Goal: Task Accomplishment & Management: Complete application form

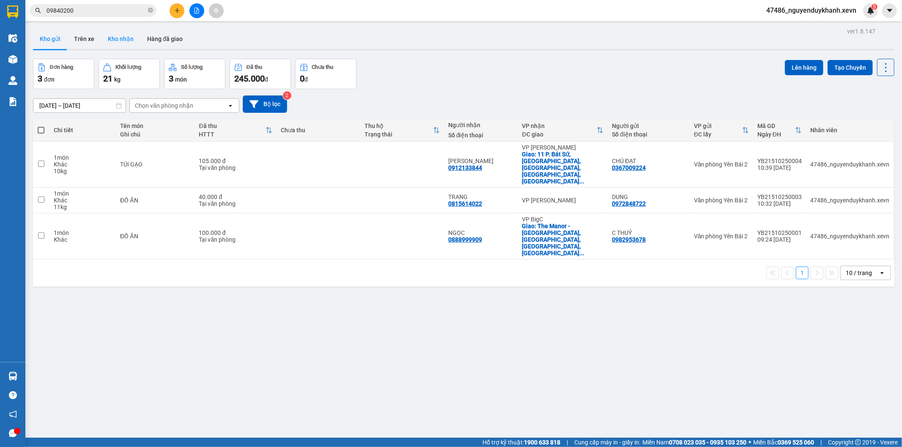
click at [106, 43] on button "Kho nhận" at bounding box center [120, 39] width 39 height 20
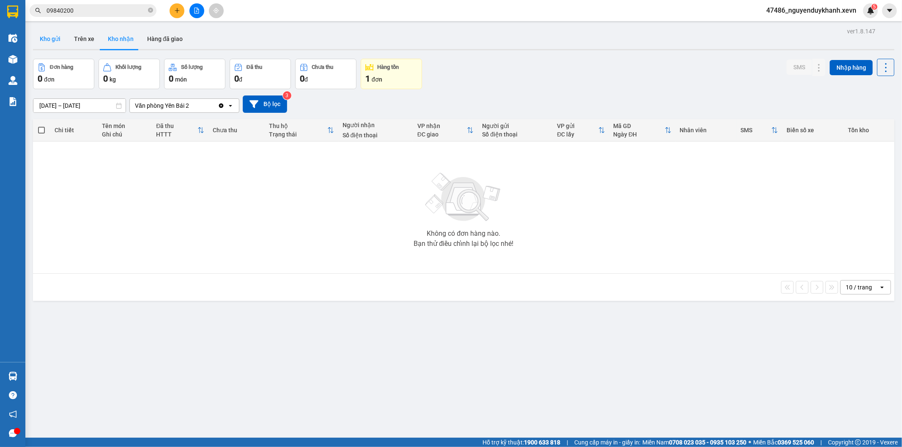
click at [58, 41] on button "Kho gửi" at bounding box center [50, 39] width 34 height 20
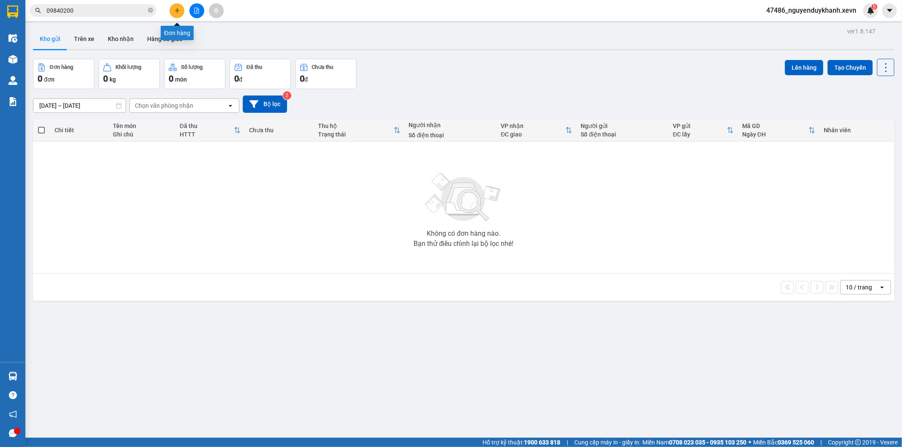
click at [180, 9] on button at bounding box center [177, 10] width 15 height 15
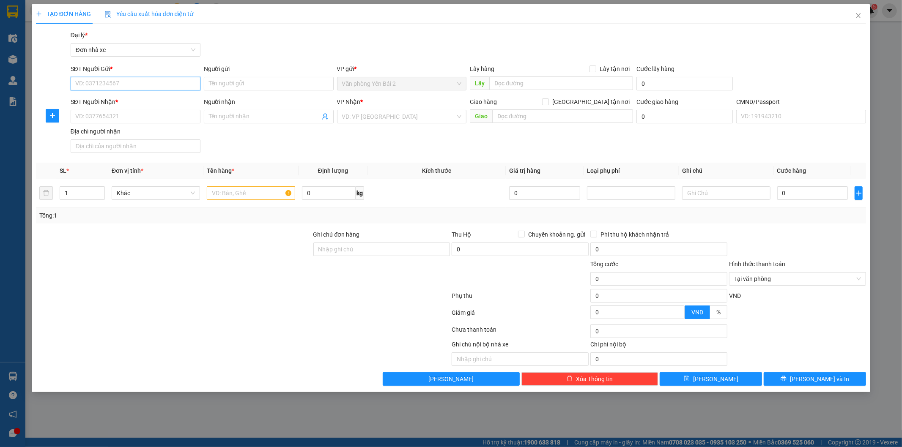
click at [121, 84] on input "SĐT Người Gửi *" at bounding box center [136, 84] width 130 height 14
click at [121, 100] on div "0978432811 - [PERSON_NAME]" at bounding box center [136, 100] width 120 height 9
type input "0978432811"
type input "[PERSON_NAME]"
type input "0978432811"
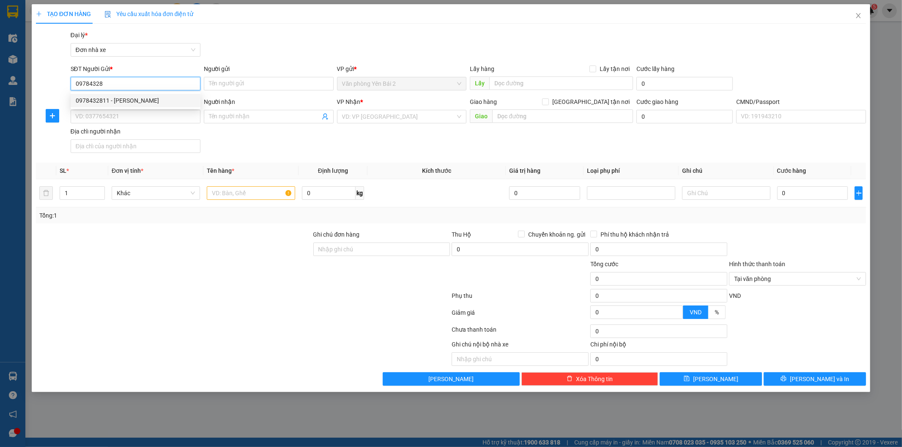
type input "[PERSON_NAME]"
type input "1CC"
type input "0978432811"
click at [234, 193] on input "text" at bounding box center [251, 193] width 88 height 14
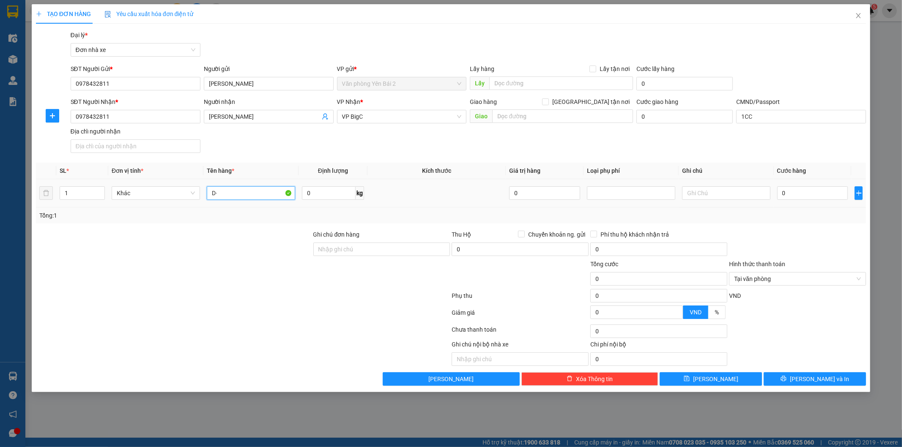
type input "D"
type input "ĐỒ ĂN"
click at [341, 197] on input "0" at bounding box center [329, 193] width 54 height 14
type input "7"
drag, startPoint x: 740, startPoint y: 158, endPoint x: 747, endPoint y: 162, distance: 8.3
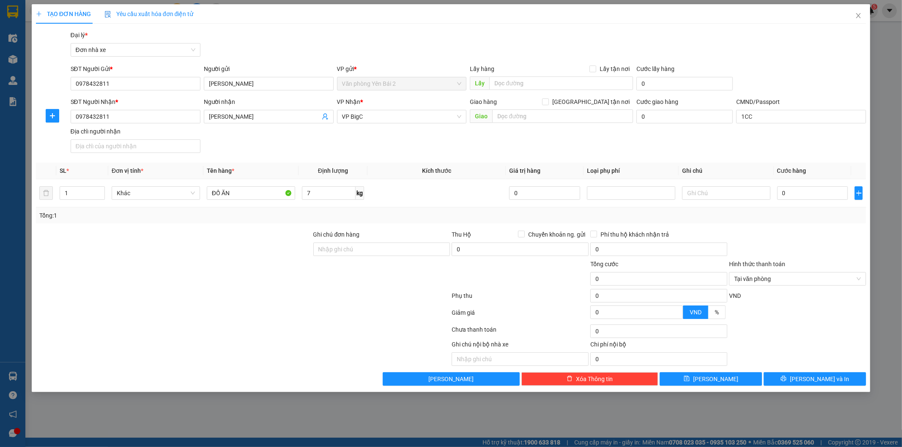
click at [740, 158] on div "Transit Pickup Surcharge Ids Transit Deliver Surcharge Ids Transit Deliver Surc…" at bounding box center [451, 207] width 830 height 355
click at [799, 191] on input "0" at bounding box center [812, 193] width 71 height 14
type input "3"
type input "35"
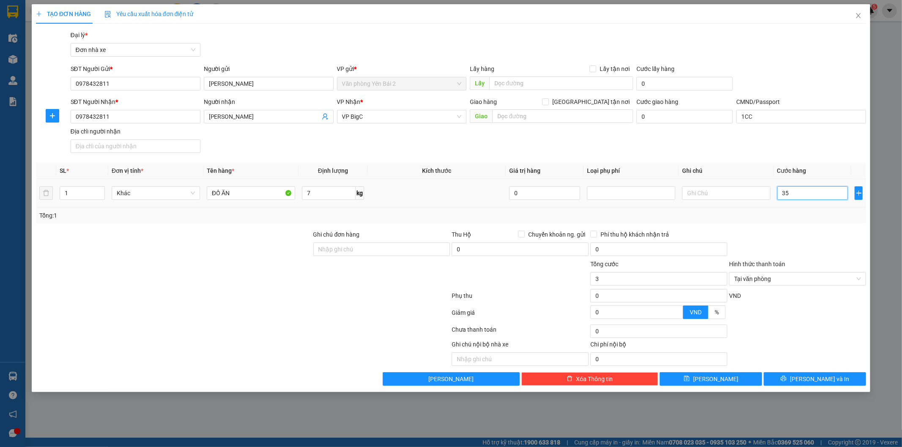
type input "35"
type input "35.000"
click at [801, 237] on div at bounding box center [797, 245] width 139 height 30
click at [830, 377] on span "[PERSON_NAME] và In" at bounding box center [819, 379] width 59 height 9
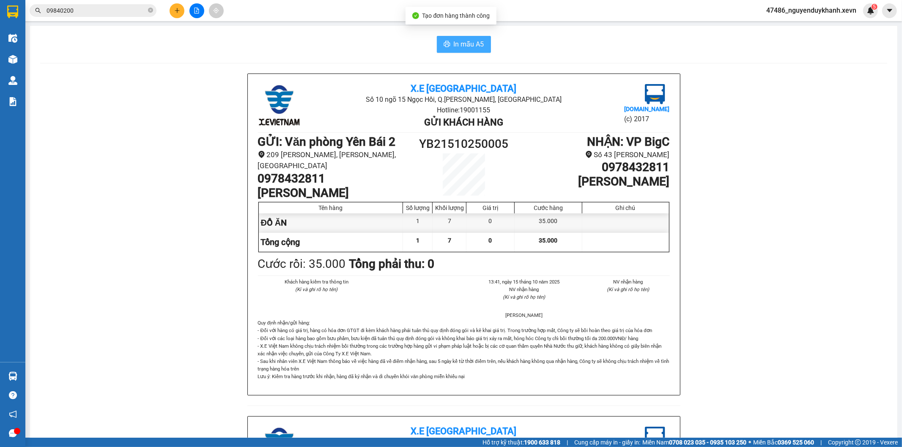
click at [468, 44] on span "In mẫu A5" at bounding box center [469, 44] width 30 height 11
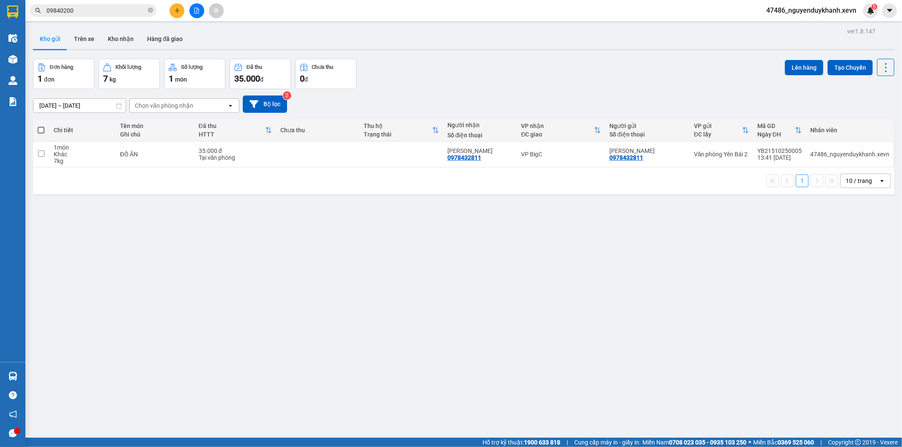
click at [581, 81] on div "Đơn hàng 1 đơn Khối lượng 7 kg Số lượng 1 món Đã thu 35.000 đ Chưa thu 0 đ Lên …" at bounding box center [463, 74] width 861 height 30
click at [174, 15] on button at bounding box center [177, 10] width 15 height 15
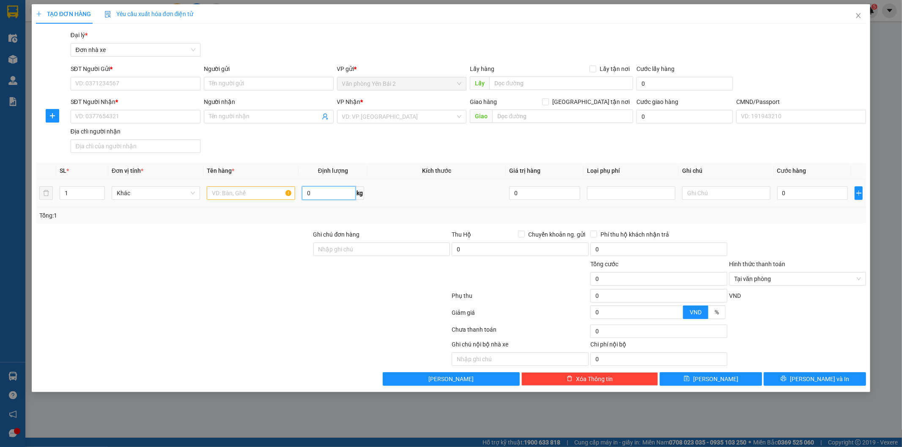
click at [333, 193] on input "0" at bounding box center [329, 193] width 54 height 14
type input "14"
click at [252, 195] on input "text" at bounding box center [251, 193] width 88 height 14
type input "D"
type input "ĐÔ ĂN"
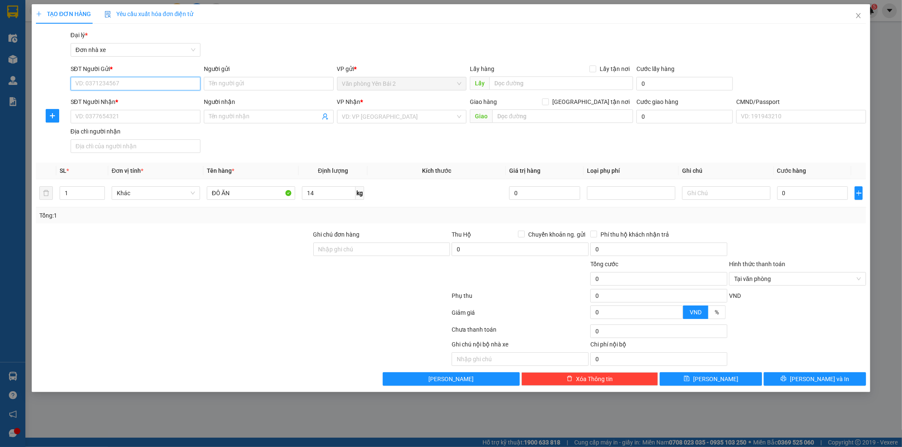
click at [125, 83] on input "SĐT Người Gửi *" at bounding box center [136, 84] width 130 height 14
type input "0976486700"
click at [106, 99] on div "0976486700 - CÔ Dung" at bounding box center [136, 100] width 120 height 9
type input "CÔ Dung"
type input "0394272663"
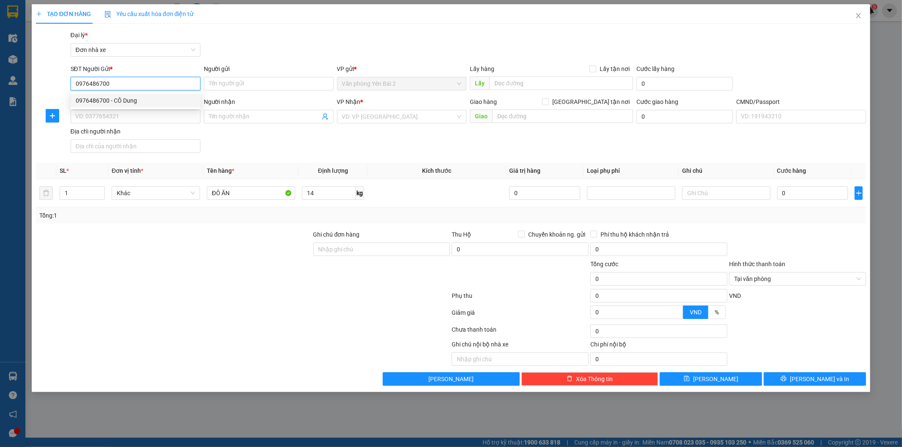
type input "GIÁP"
type input "015199000419 [PERSON_NAME]"
type input "0976486700"
click at [859, 228] on div "Transit Pickup Surcharge Ids Transit Deliver Surcharge Ids Transit Deliver Surc…" at bounding box center [451, 207] width 830 height 355
click at [814, 203] on td "0" at bounding box center [813, 193] width 78 height 28
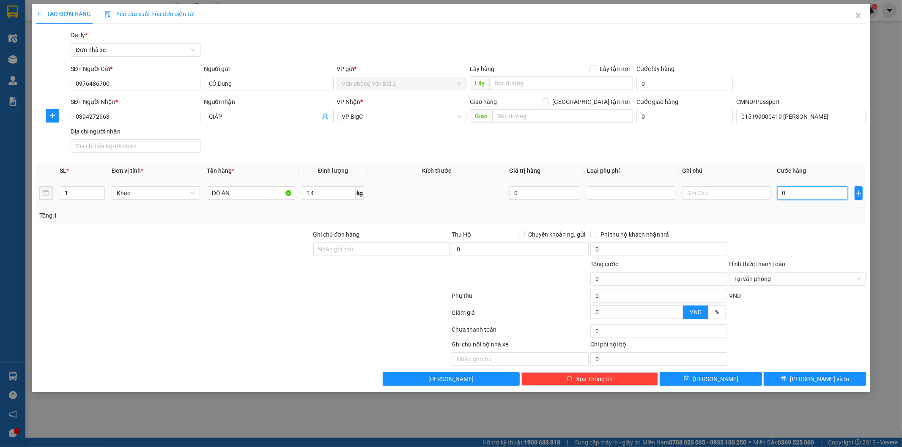
click at [806, 197] on input "0" at bounding box center [812, 193] width 71 height 14
type input "4"
type input "45"
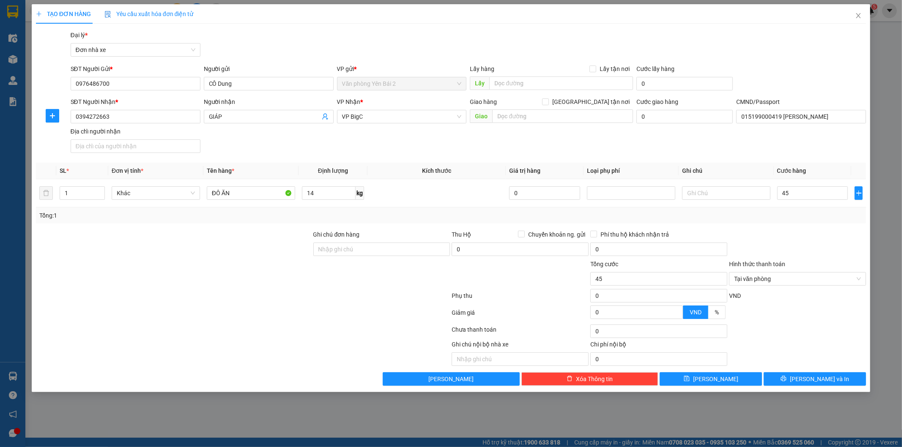
type input "45.000"
click at [801, 227] on div "Transit Pickup Surcharge Ids Transit Deliver Surcharge Ids Transit Deliver Surc…" at bounding box center [451, 207] width 830 height 355
click at [815, 380] on span "[PERSON_NAME] và In" at bounding box center [819, 379] width 59 height 9
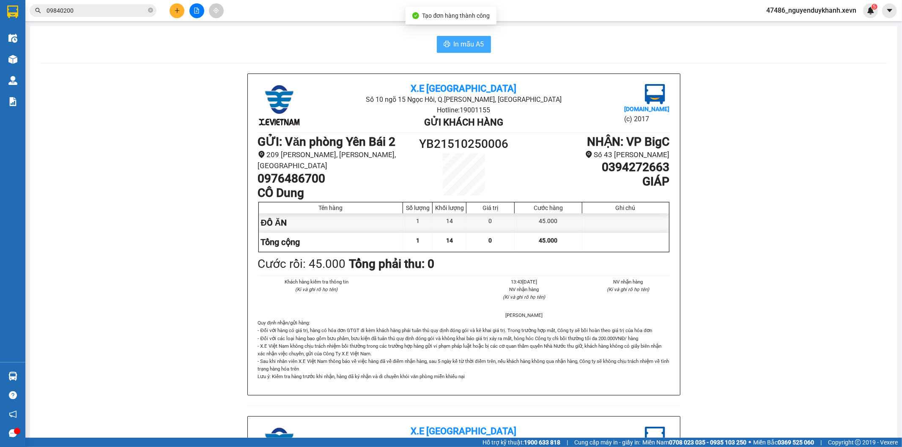
click at [454, 49] on button "In mẫu A5" at bounding box center [464, 44] width 54 height 17
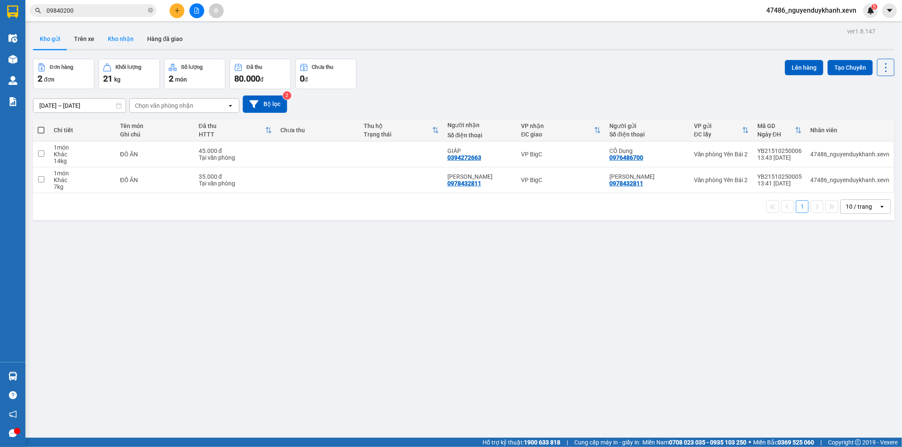
click at [126, 36] on button "Kho nhận" at bounding box center [120, 39] width 39 height 20
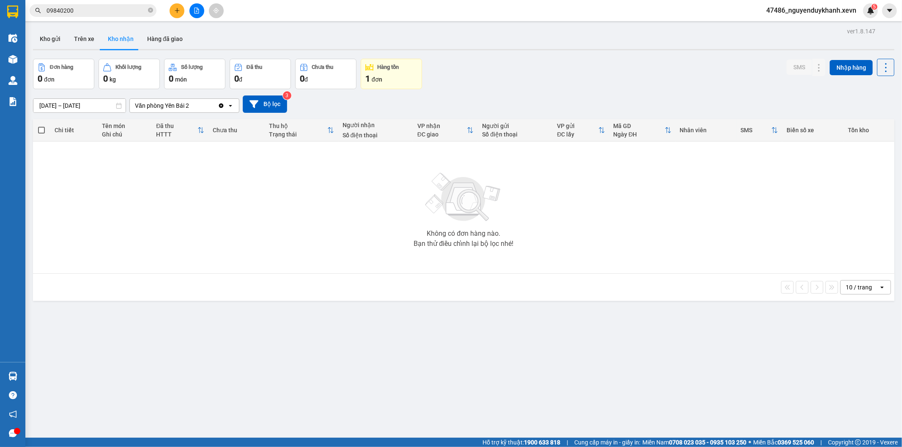
click at [219, 106] on icon "Clear value" at bounding box center [221, 105] width 5 height 5
click at [199, 103] on div "Chọn văn phòng nhận" at bounding box center [178, 106] width 97 height 14
click at [206, 124] on div "Văn phòng Yên Bái 1" at bounding box center [184, 123] width 110 height 15
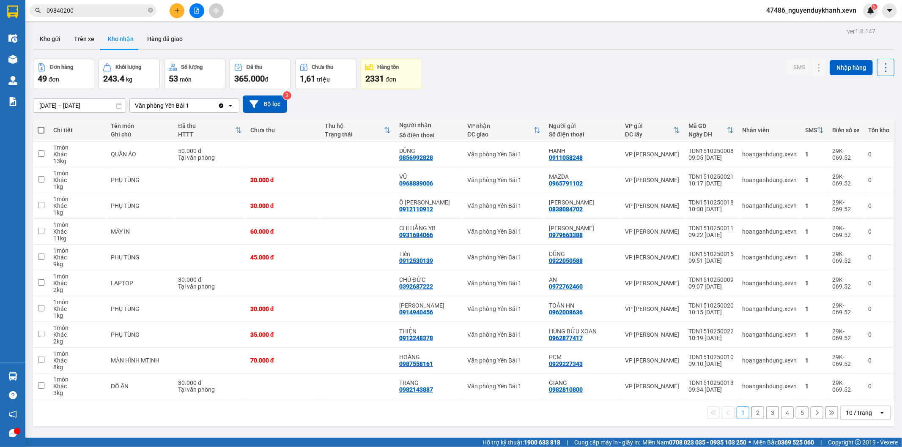
click at [753, 415] on button "2" at bounding box center [757, 413] width 13 height 13
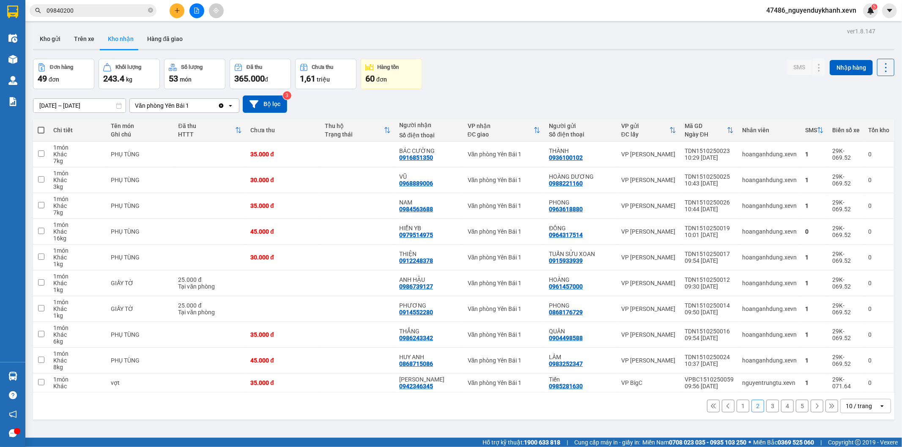
click at [861, 406] on div "10 / trang" at bounding box center [858, 406] width 26 height 8
click at [856, 390] on span "100 / trang" at bounding box center [854, 388] width 30 height 8
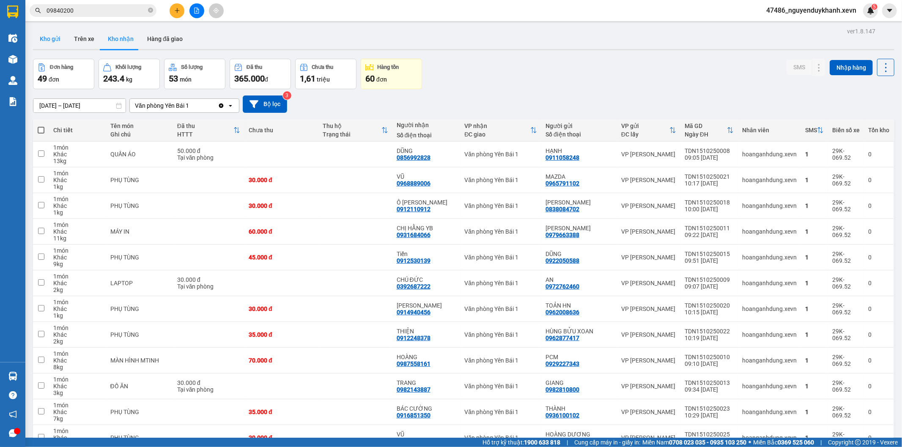
click at [54, 32] on button "Kho gửi" at bounding box center [50, 39] width 34 height 20
